Goal: Answer question/provide support

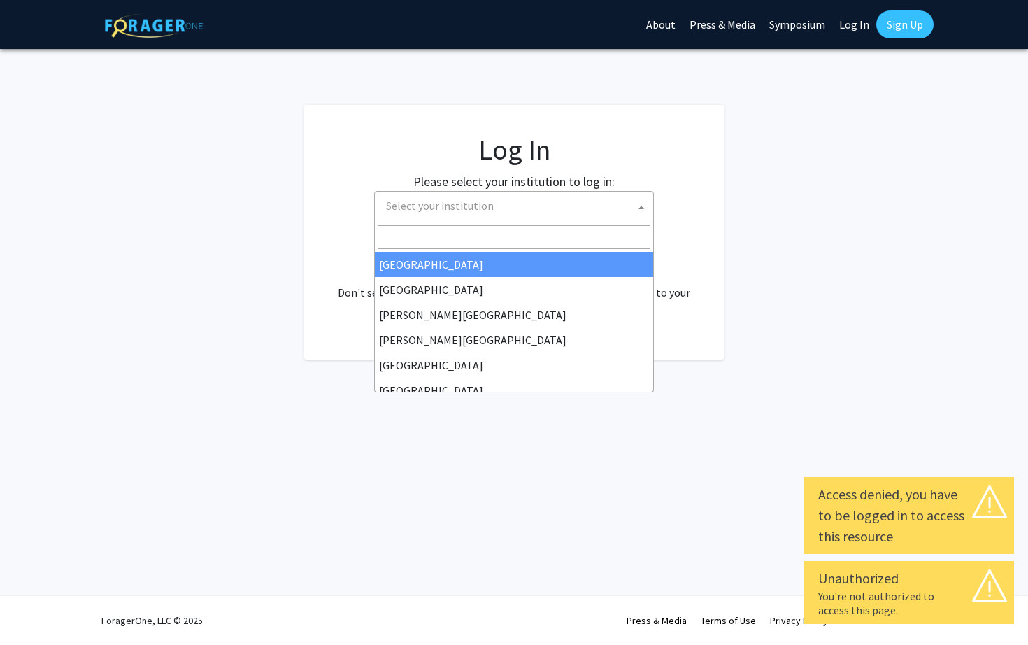
click at [607, 202] on span "Select your institution" at bounding box center [516, 206] width 273 height 29
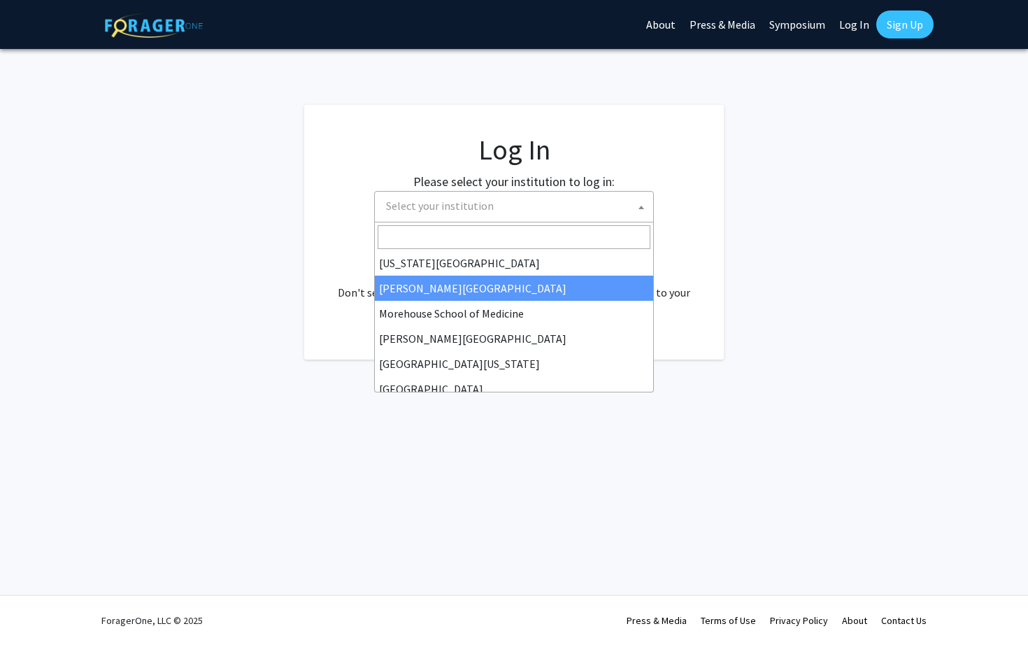
scroll to position [279, 0]
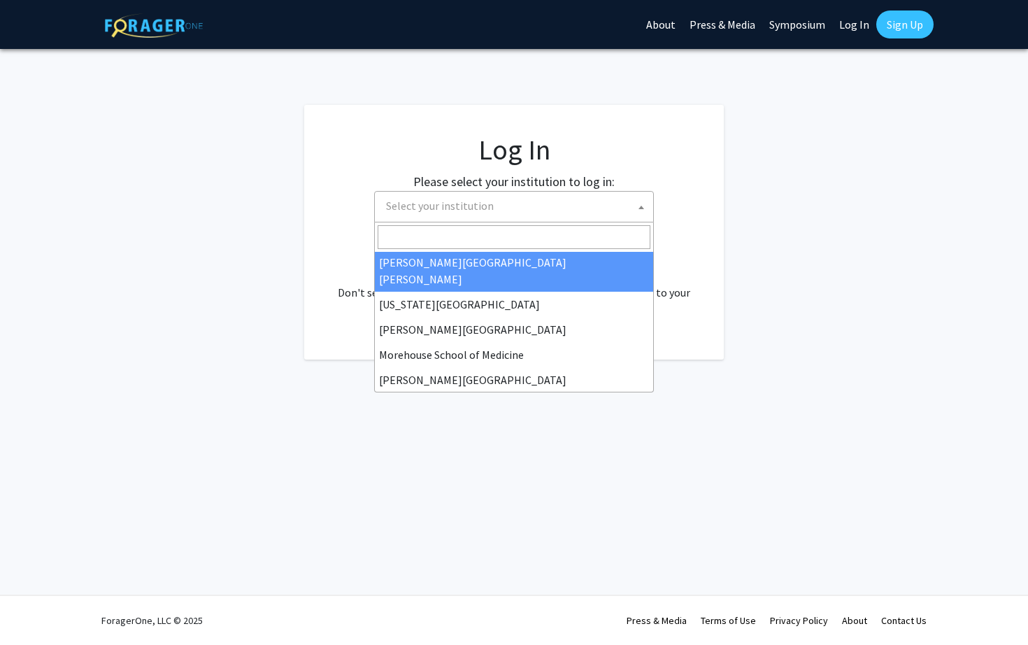
select select "1"
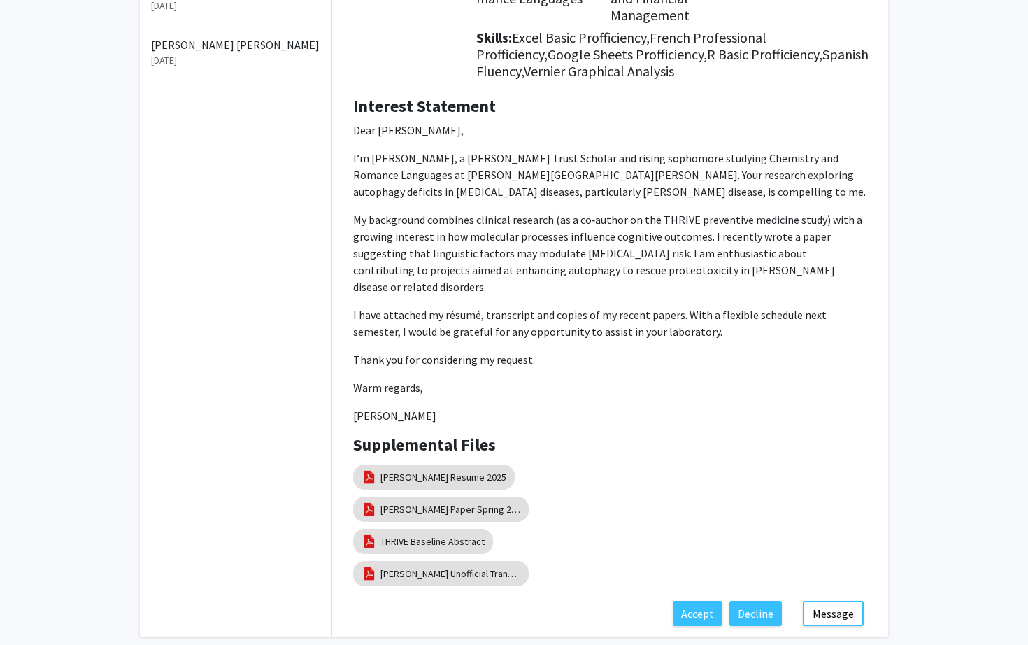
scroll to position [201, 0]
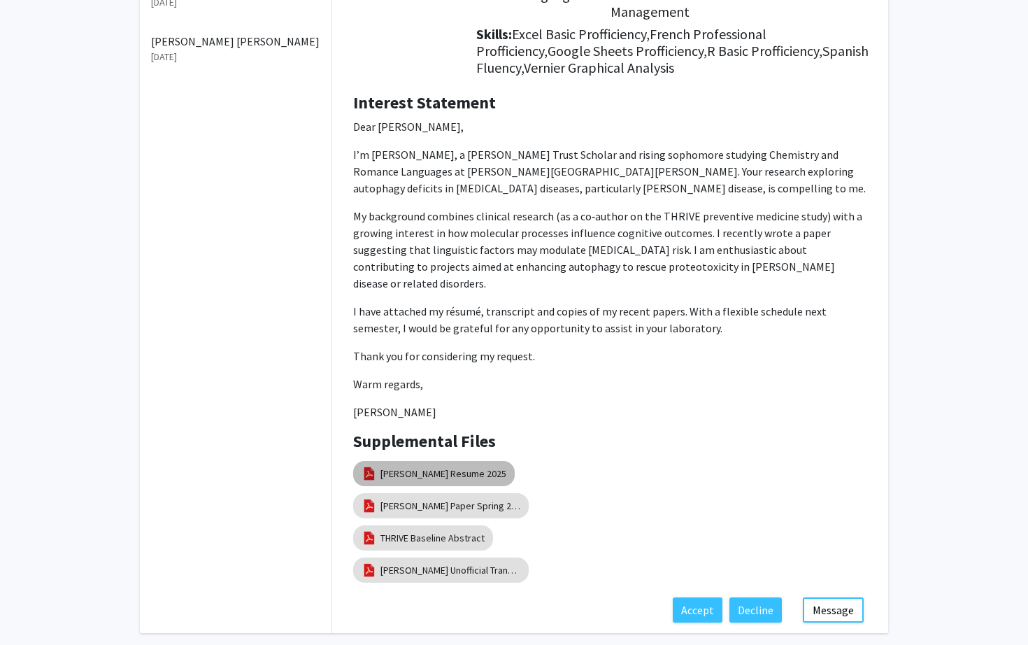
click at [417, 465] on mat-chip "[PERSON_NAME] Resume 2025" at bounding box center [434, 473] width 162 height 25
click at [448, 466] on link "[PERSON_NAME] Resume 2025" at bounding box center [443, 473] width 126 height 15
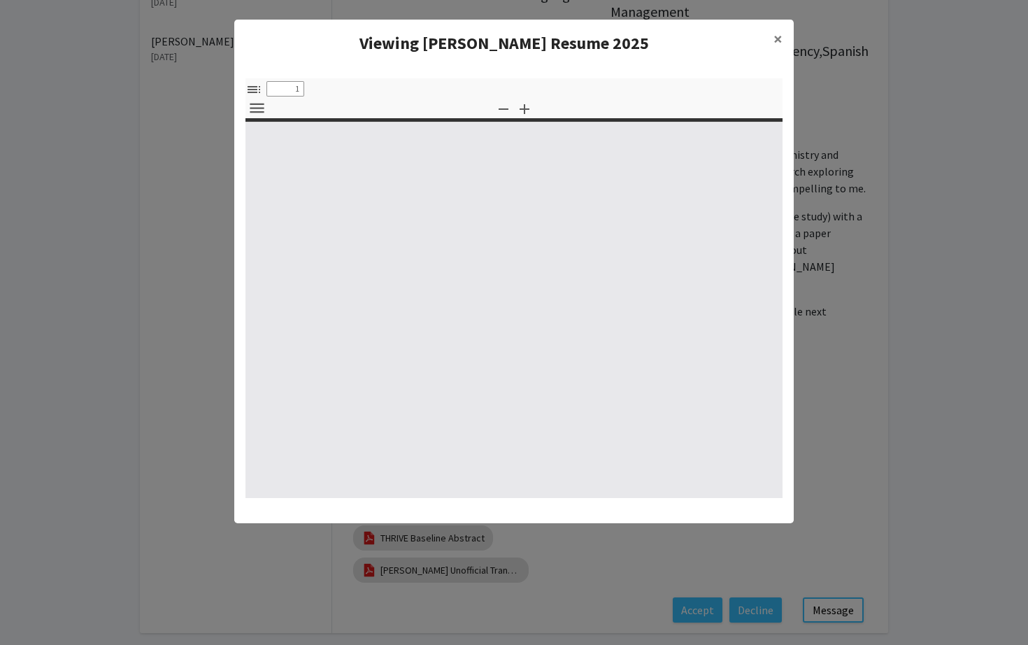
select select "custom"
type input "0"
select select "custom"
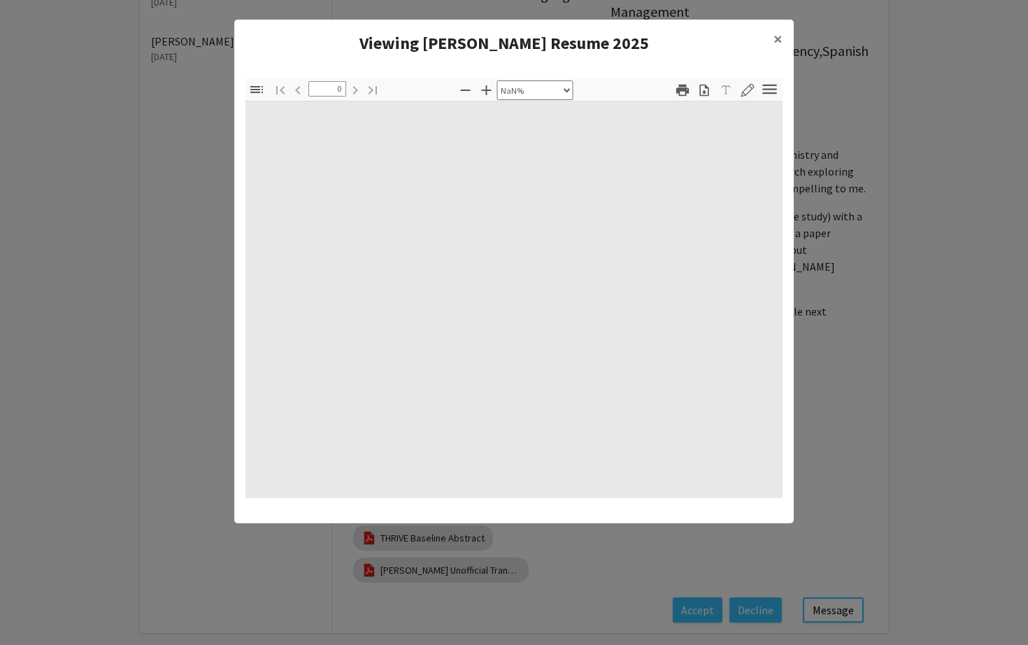
type input "1"
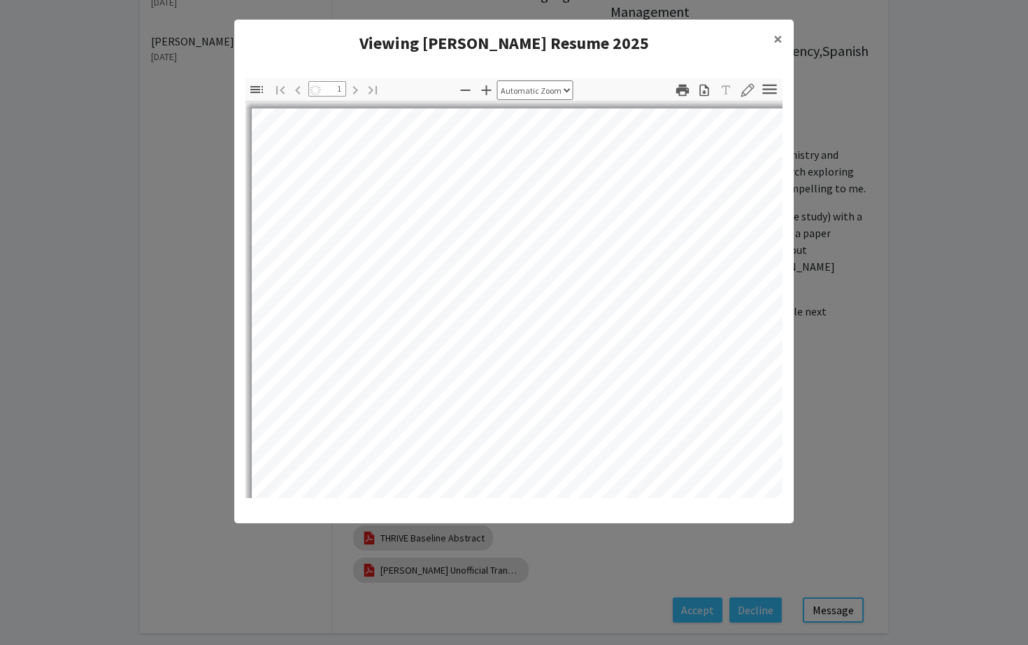
select select "auto"
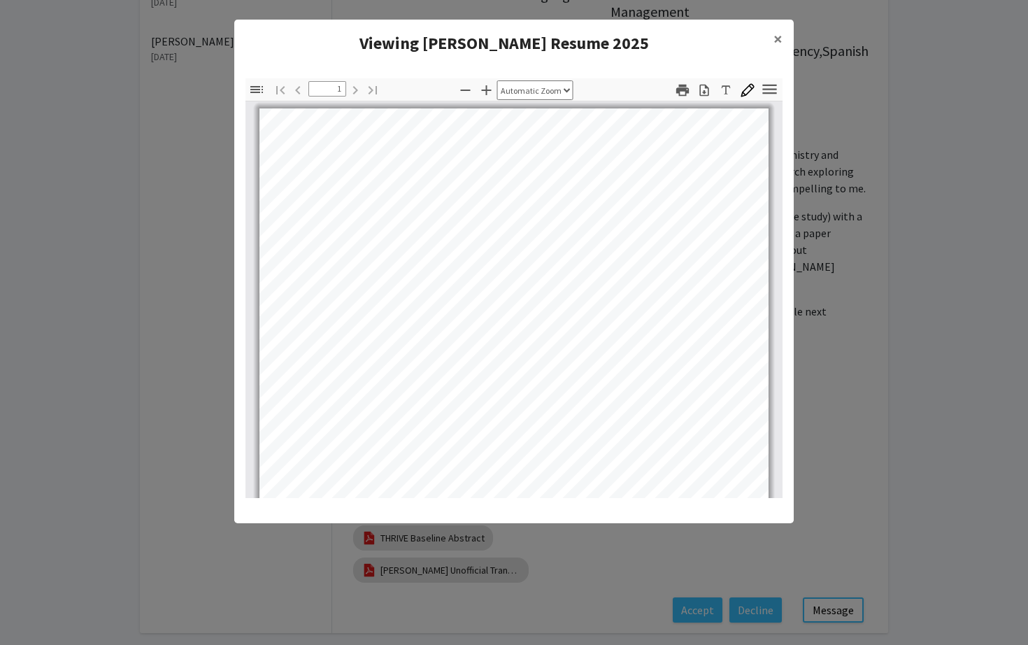
scroll to position [0, 0]
click at [880, 403] on modal-container "Viewing [PERSON_NAME] Resume 2025 × Thumbnails Document Outline Attachments Lay…" at bounding box center [514, 322] width 1028 height 645
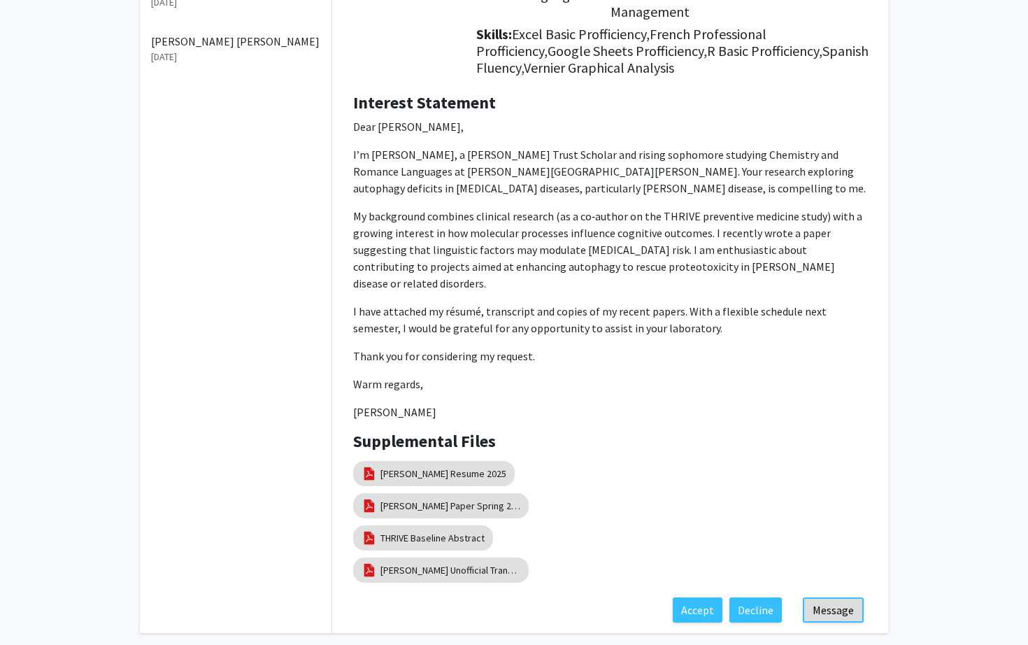
click at [852, 601] on button "Message" at bounding box center [833, 609] width 61 height 25
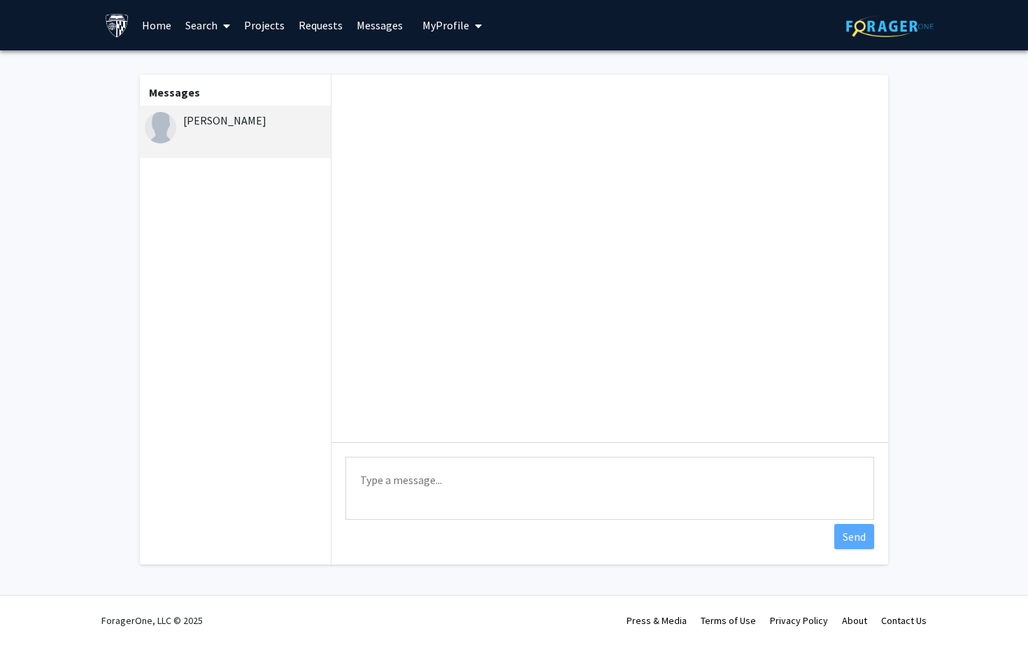
click at [643, 499] on textarea "Type a message" at bounding box center [609, 488] width 529 height 63
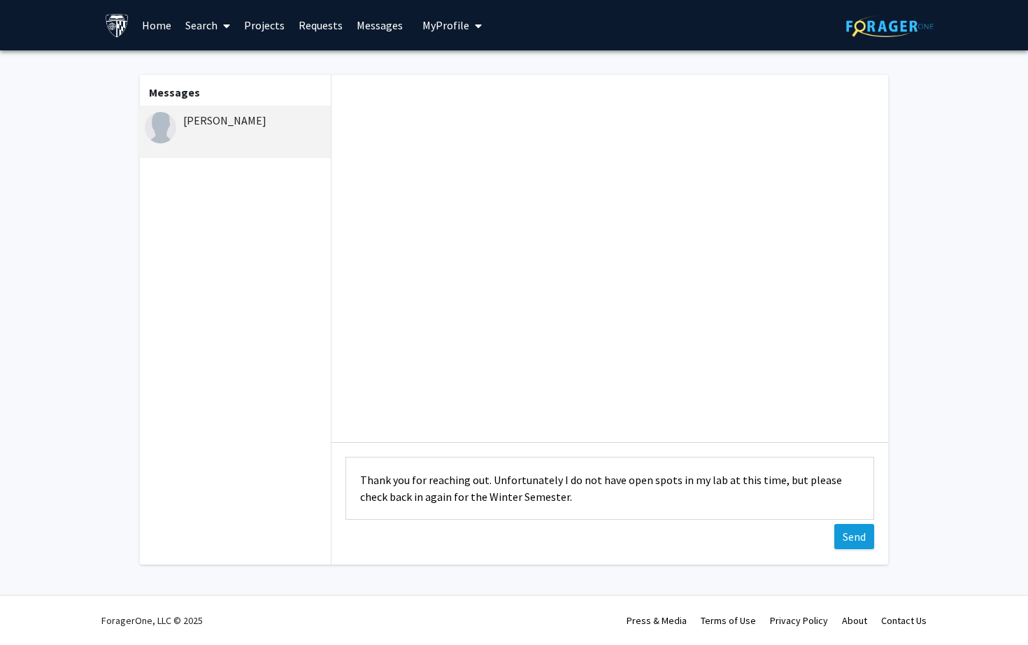
type textarea "Thank you for reaching out. Unfortunately I do not have open spots in my lab at…"
click at [861, 543] on button "Send" at bounding box center [854, 536] width 40 height 25
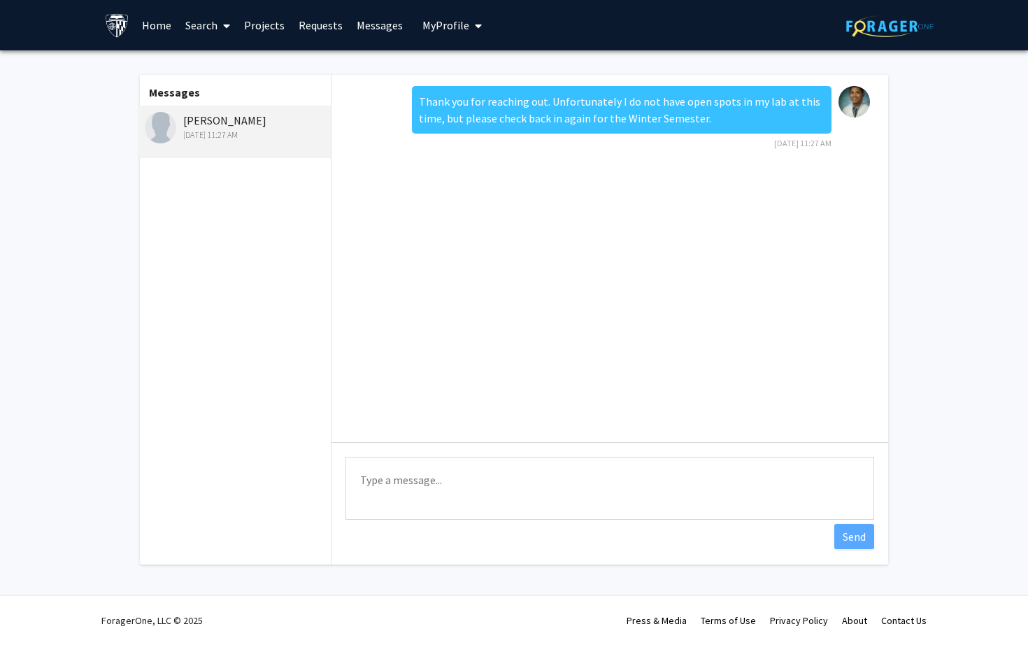
click at [314, 28] on link "Requests" at bounding box center [321, 25] width 58 height 49
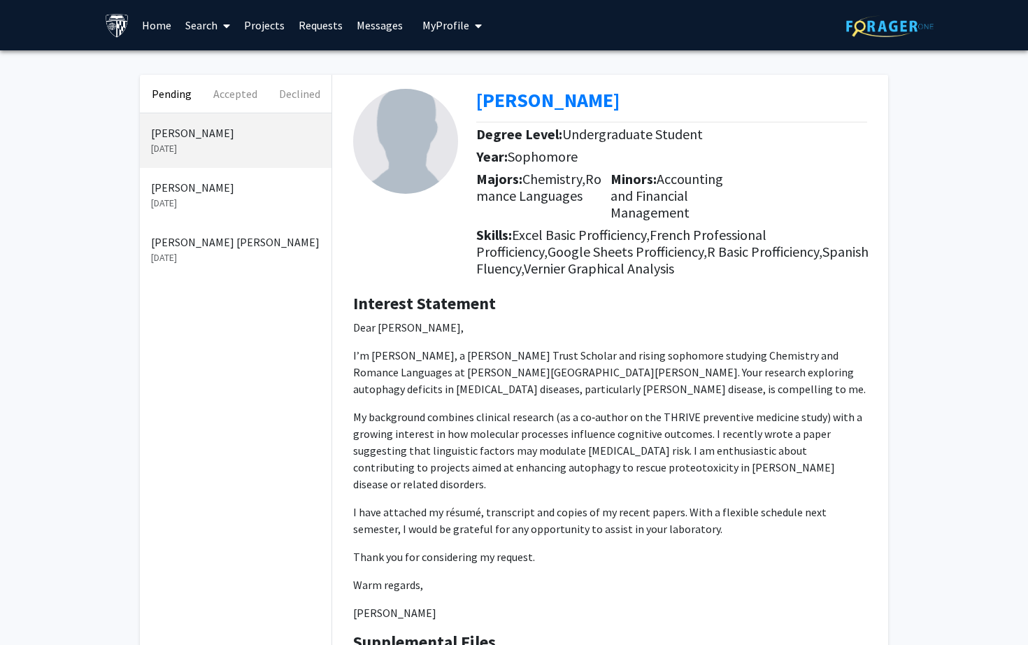
scroll to position [200, 0]
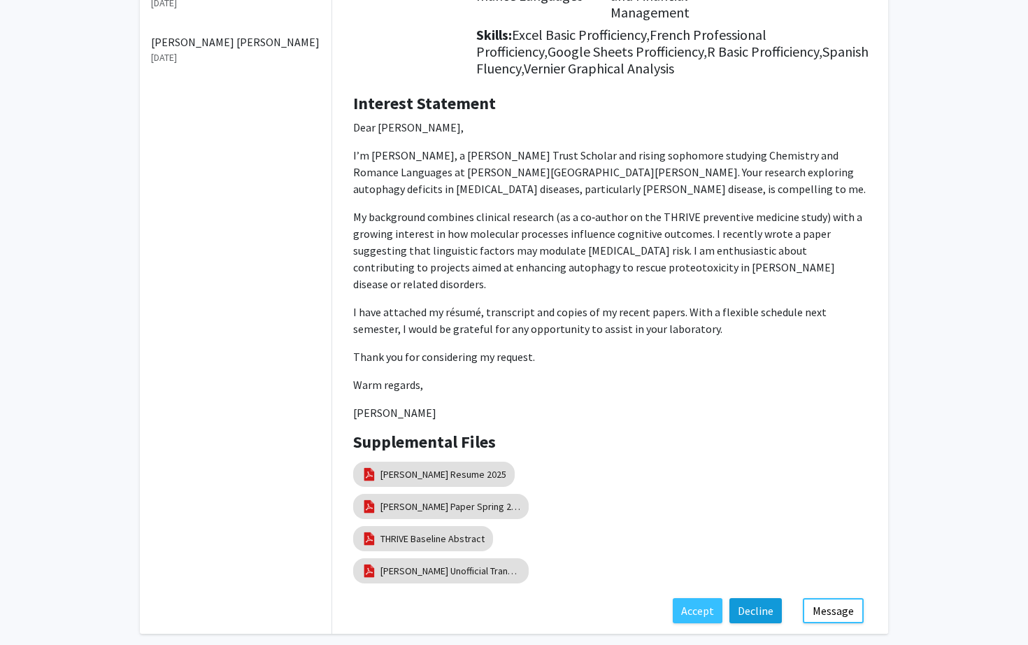
click at [766, 603] on button "Decline" at bounding box center [755, 610] width 52 height 25
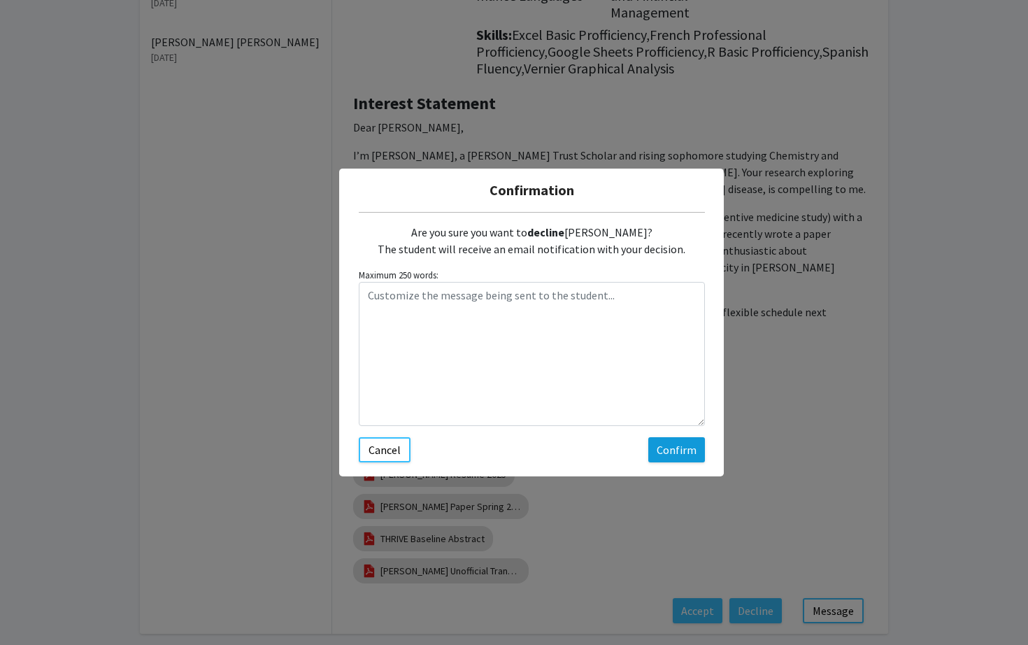
click at [680, 443] on button "Confirm" at bounding box center [676, 449] width 57 height 25
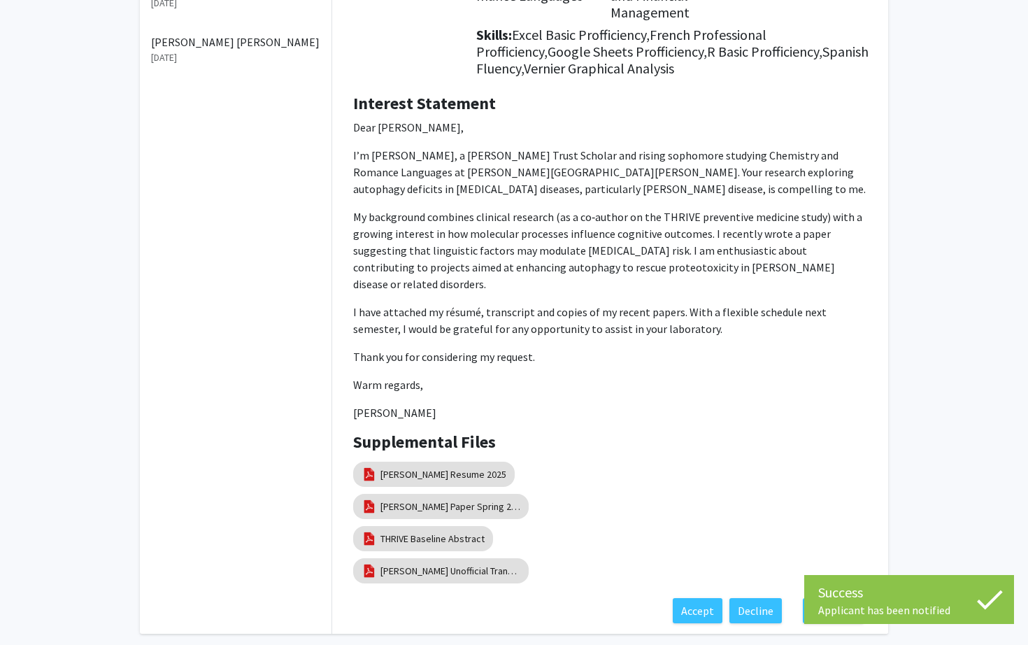
scroll to position [0, 0]
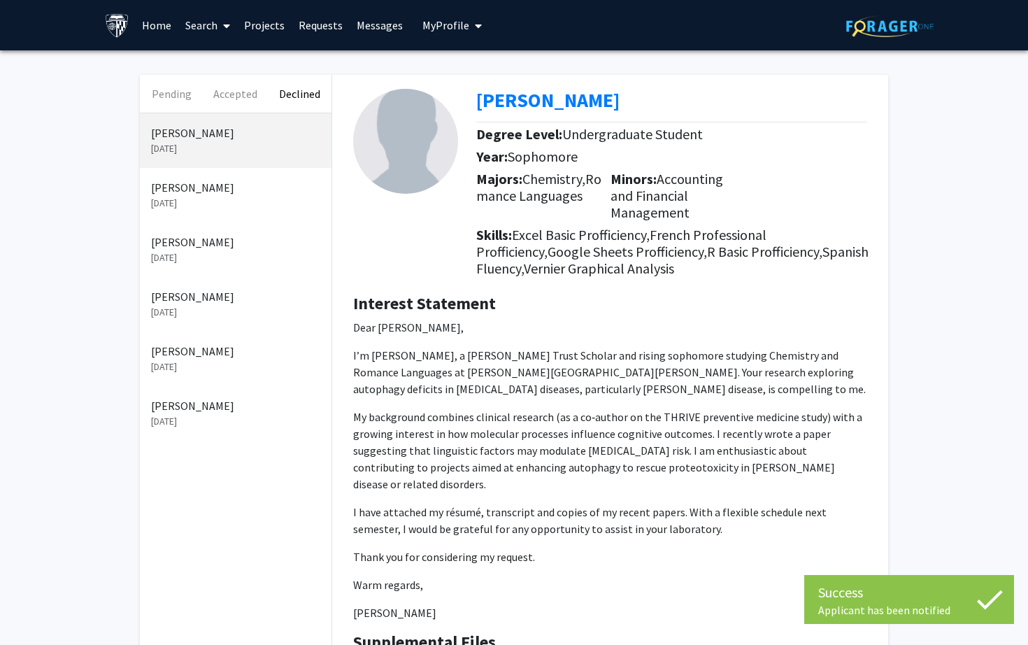
click at [701, 357] on p "I’m [PERSON_NAME], a [PERSON_NAME] Trust Scholar and rising sophomore studying …" at bounding box center [610, 372] width 514 height 50
click at [177, 98] on button "Pending" at bounding box center [172, 94] width 64 height 38
